Goal: Information Seeking & Learning: Find specific page/section

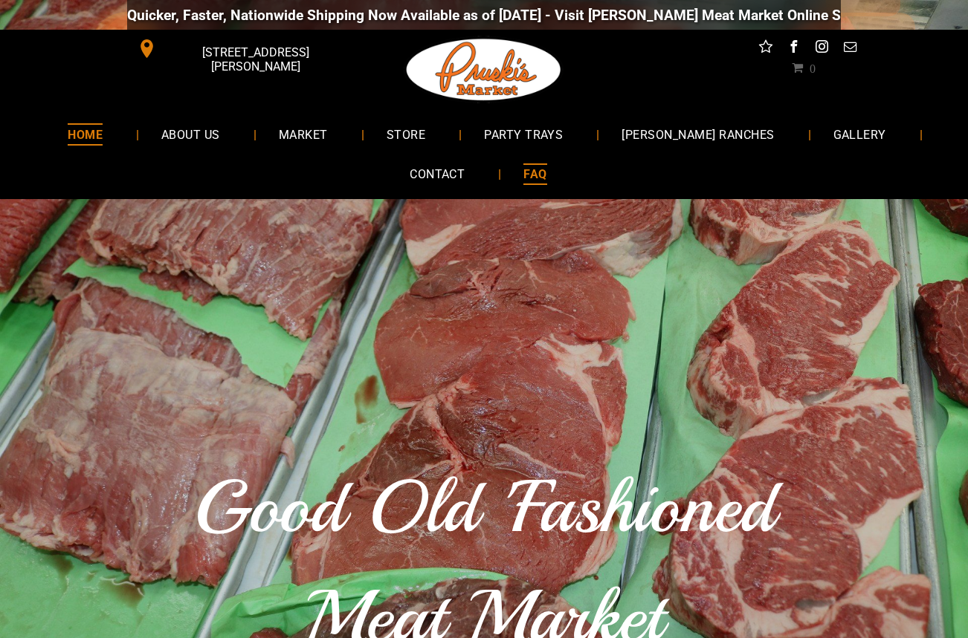
click at [526, 176] on span "FAQ" at bounding box center [534, 175] width 23 height 22
